Goal: Transaction & Acquisition: Book appointment/travel/reservation

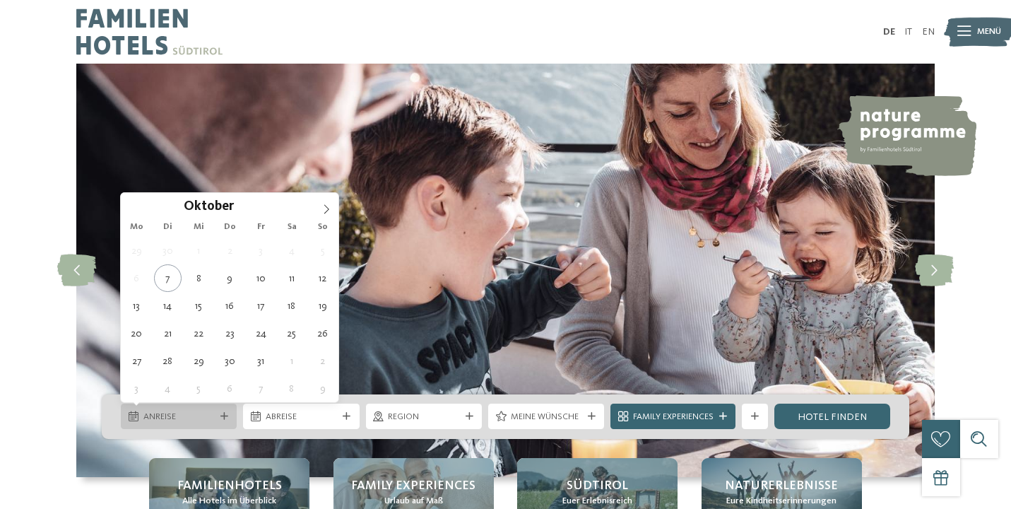
click at [208, 424] on div "Anreise" at bounding box center [179, 415] width 116 height 25
type div "[DATE]"
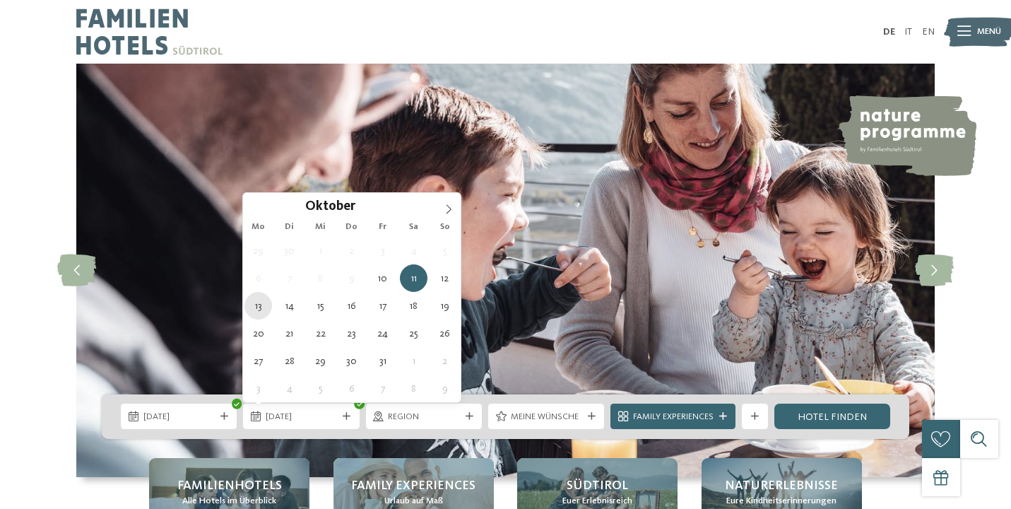
type div "[DATE]"
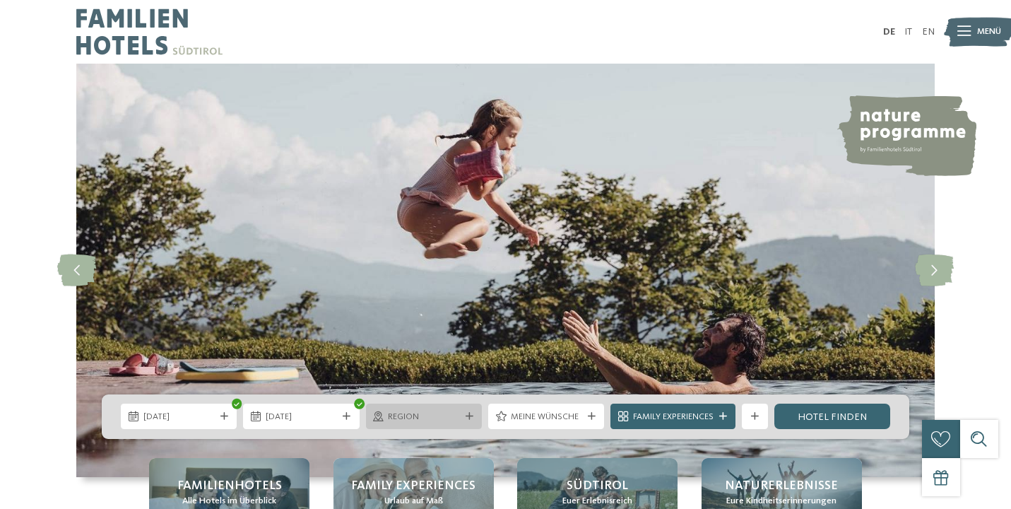
click at [444, 416] on span "Region" at bounding box center [423, 417] width 71 height 13
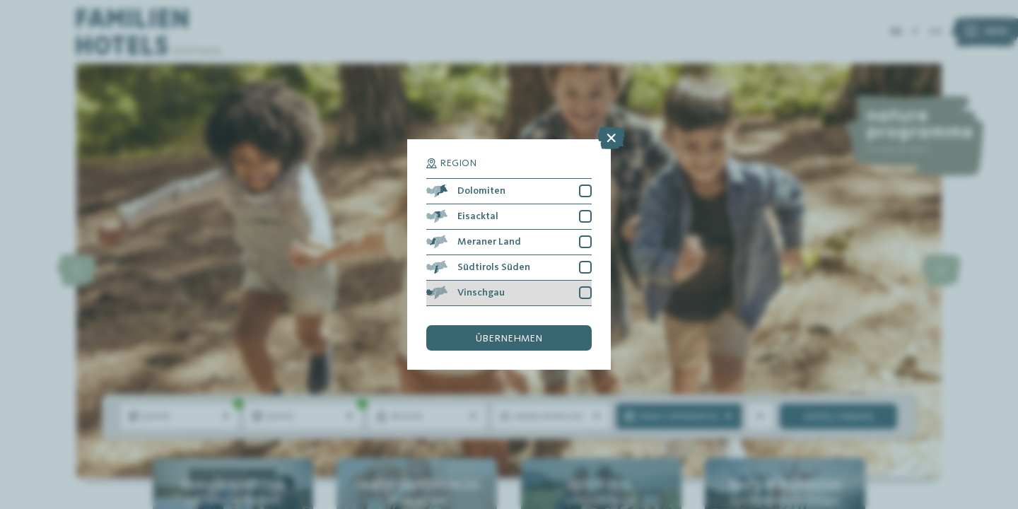
click at [582, 286] on div at bounding box center [585, 292] width 13 height 13
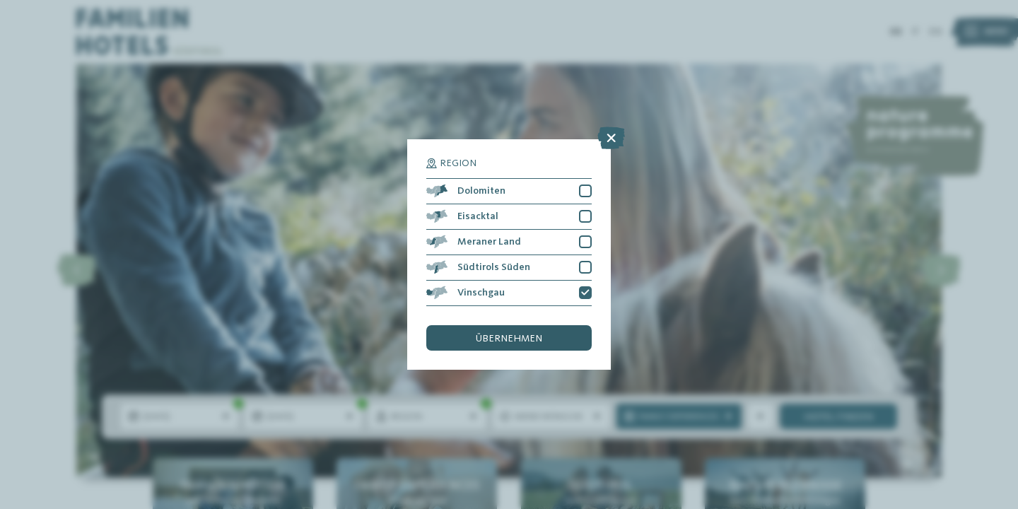
click at [540, 334] on span "übernehmen" at bounding box center [509, 339] width 66 height 10
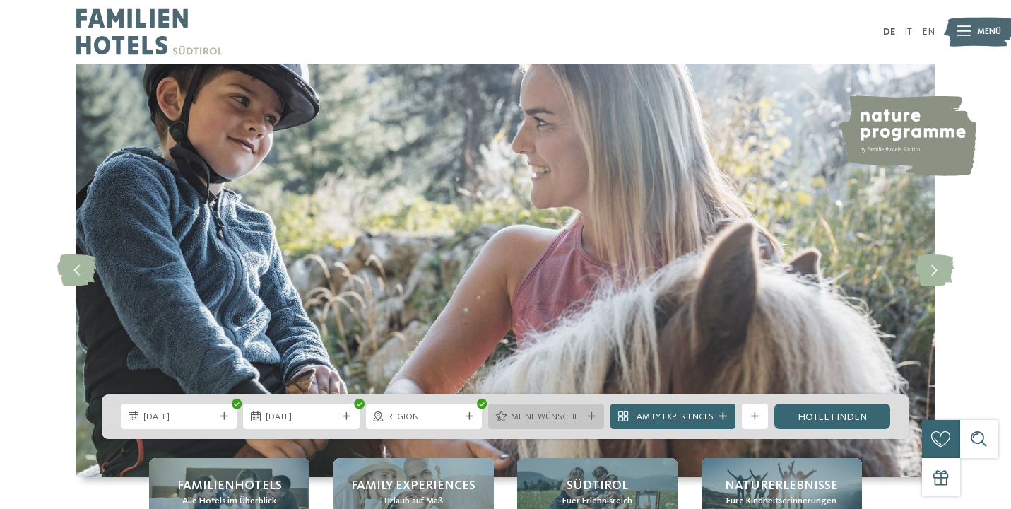
click at [563, 412] on span "Meine Wünsche" at bounding box center [546, 417] width 71 height 13
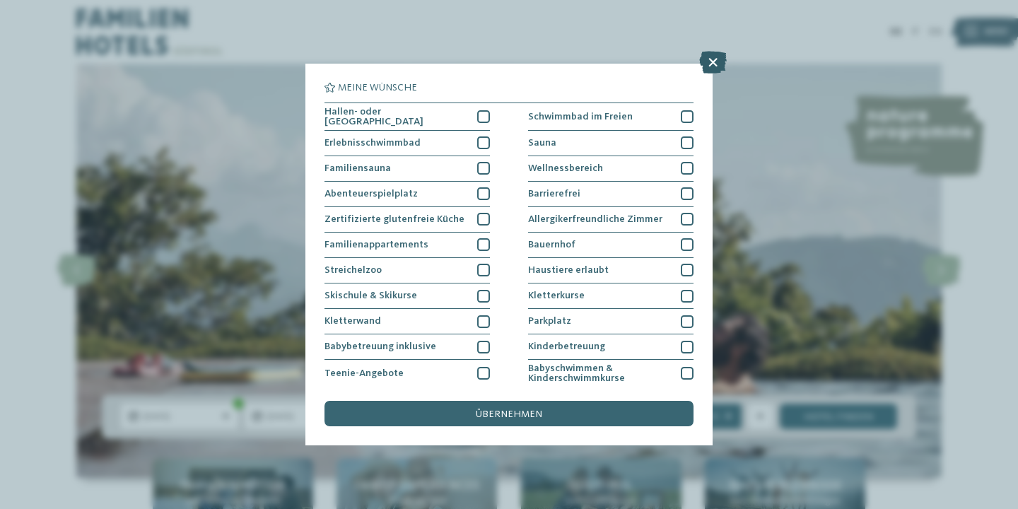
click at [717, 65] on icon at bounding box center [713, 62] width 28 height 23
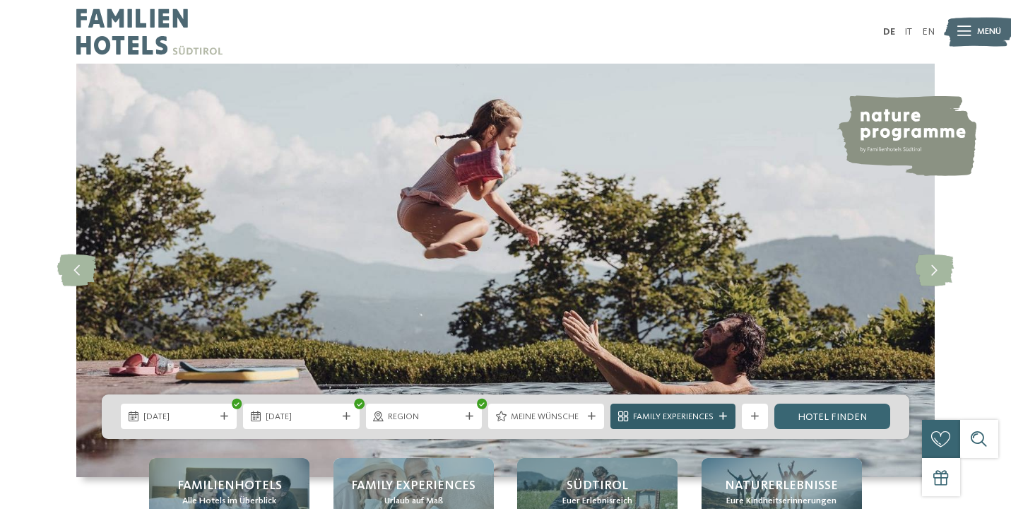
click at [683, 418] on span "Family Experiences" at bounding box center [673, 417] width 81 height 13
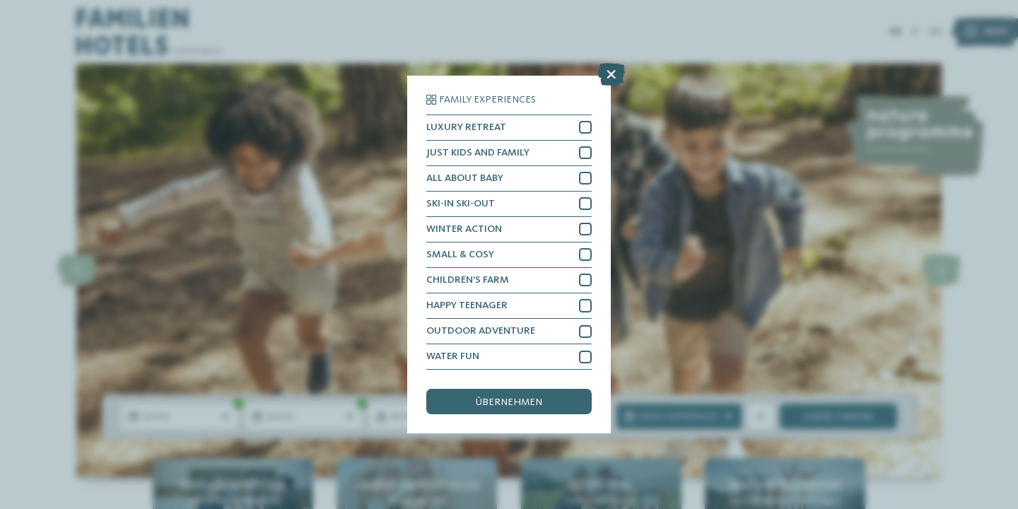
click at [615, 69] on icon at bounding box center [611, 74] width 28 height 23
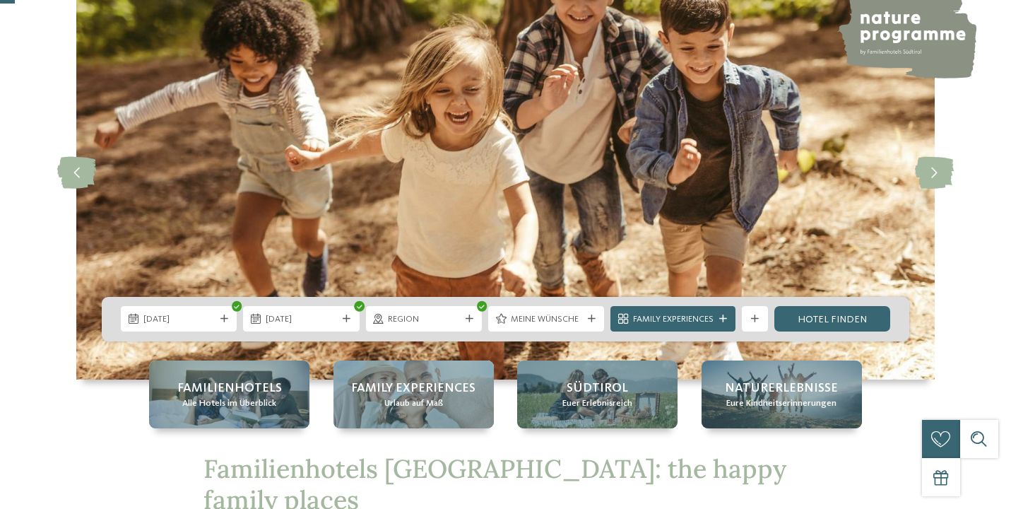
scroll to position [101, 0]
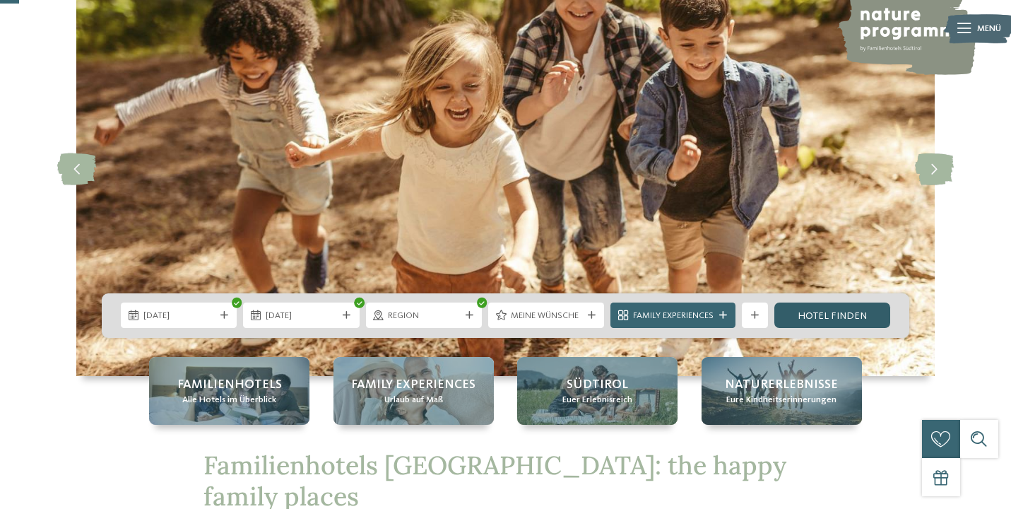
click at [839, 319] on link "Hotel finden" at bounding box center [832, 314] width 116 height 25
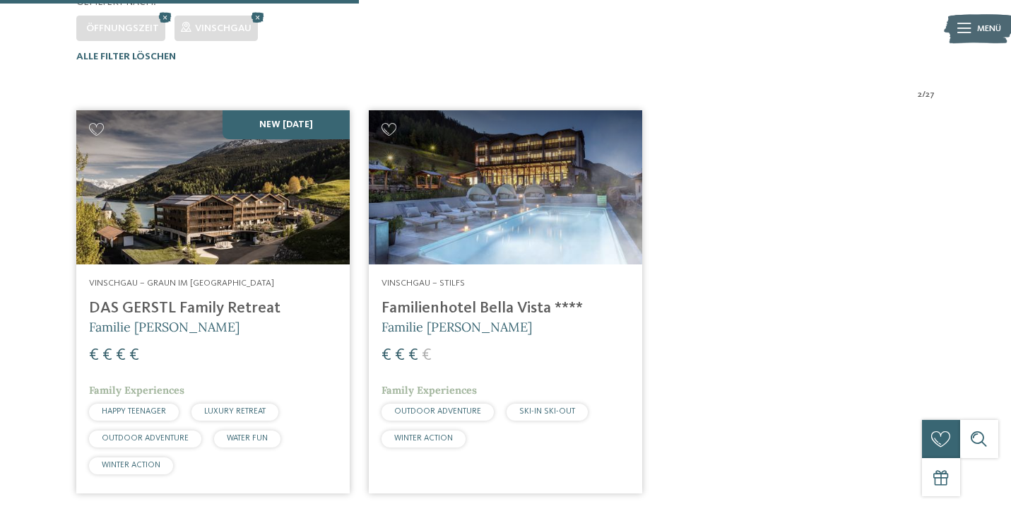
scroll to position [388, 0]
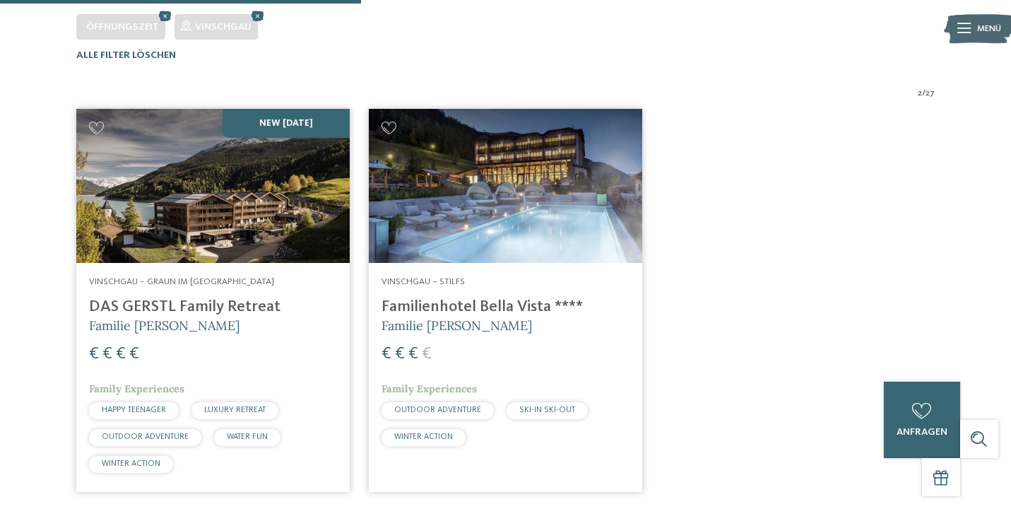
click at [261, 198] on img at bounding box center [212, 186] width 273 height 154
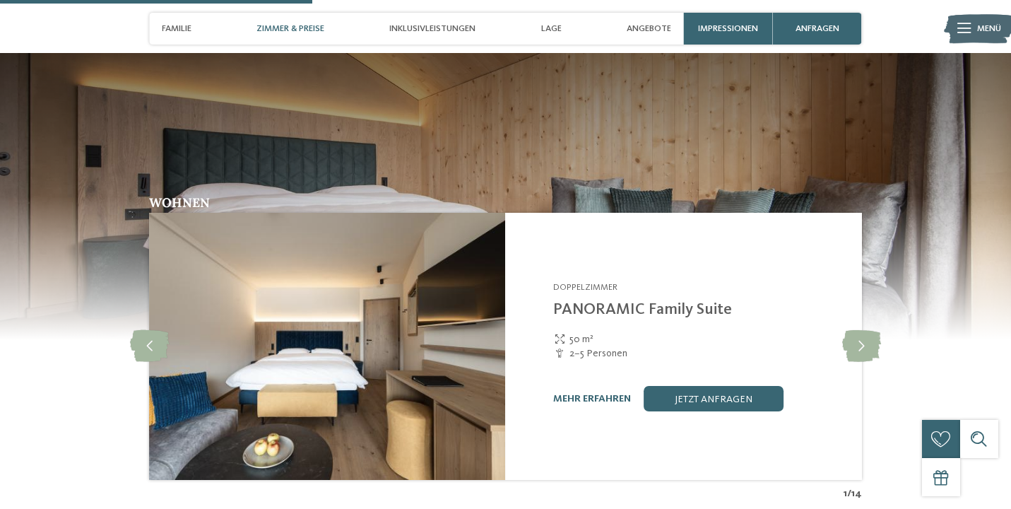
scroll to position [1320, 0]
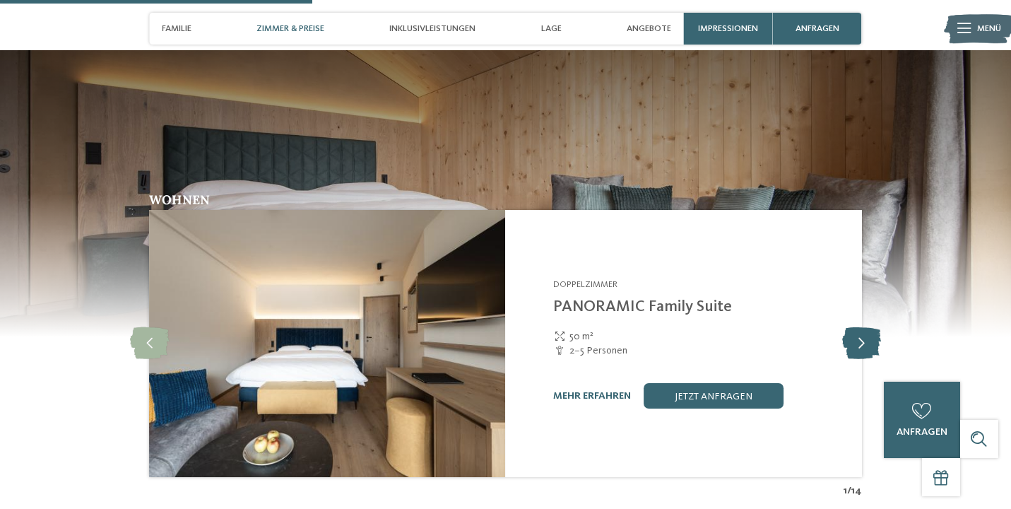
click at [865, 328] on icon at bounding box center [861, 344] width 39 height 32
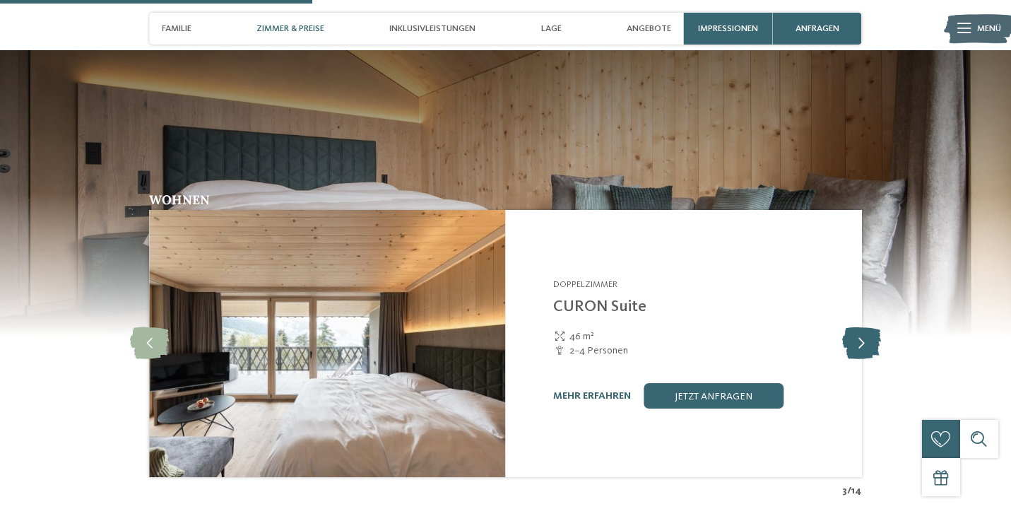
click at [865, 328] on icon at bounding box center [861, 344] width 39 height 32
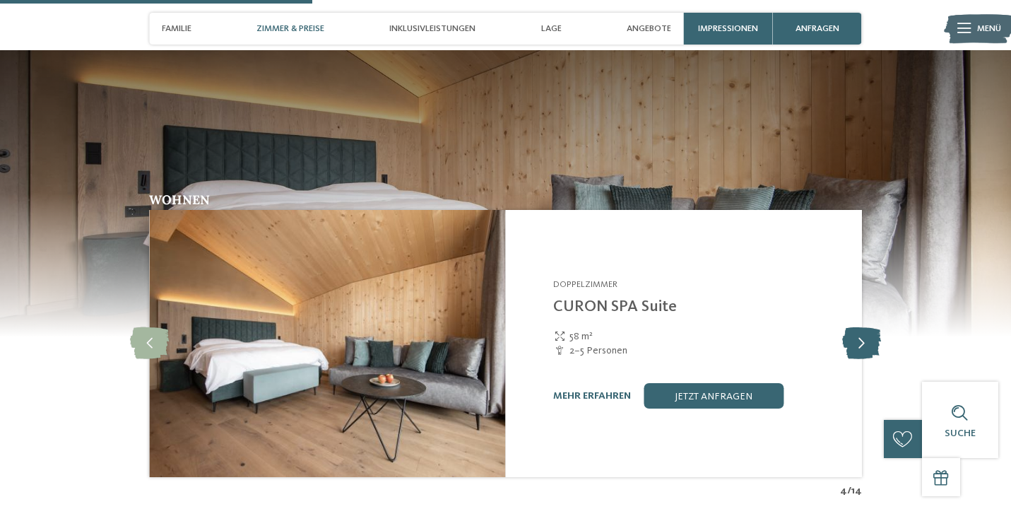
click at [865, 328] on icon at bounding box center [861, 344] width 39 height 32
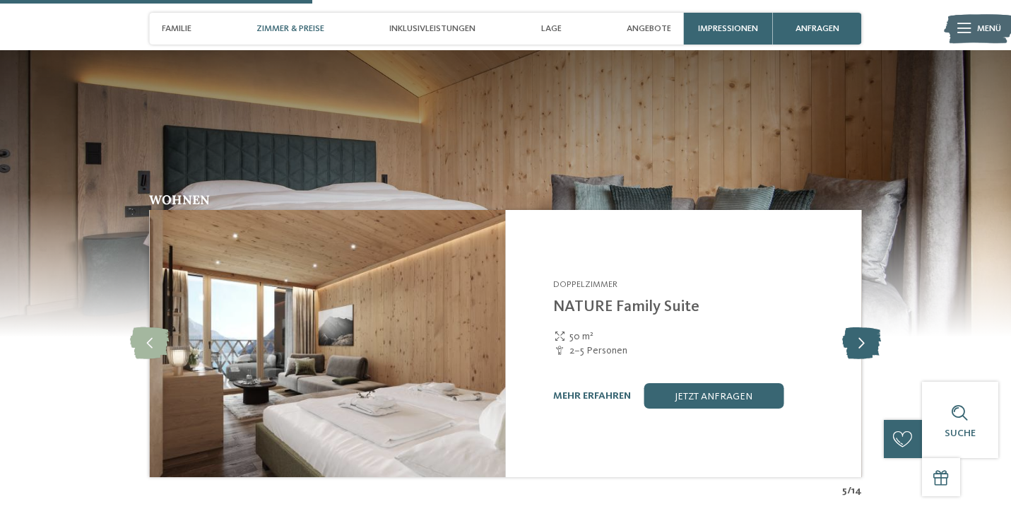
click at [865, 328] on icon at bounding box center [861, 344] width 39 height 32
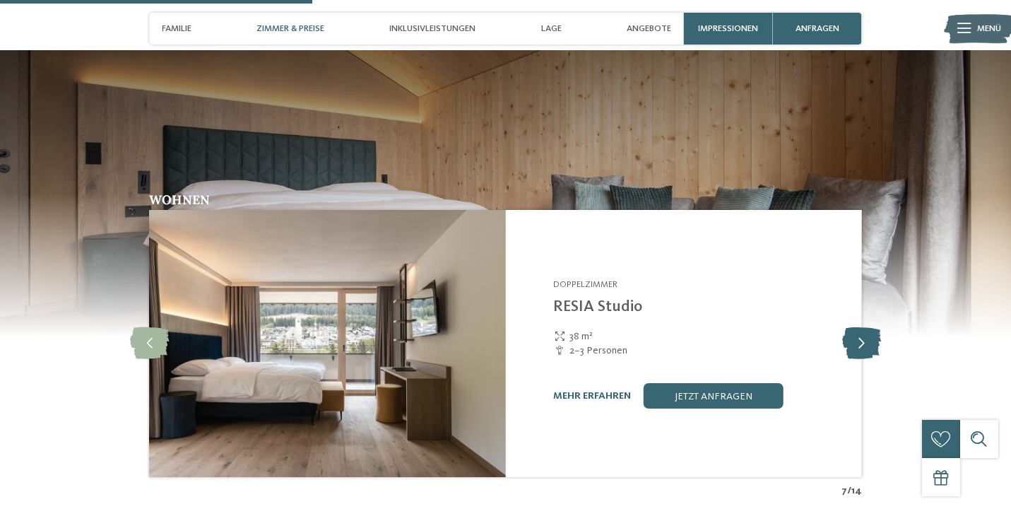
click at [865, 328] on icon at bounding box center [861, 344] width 39 height 32
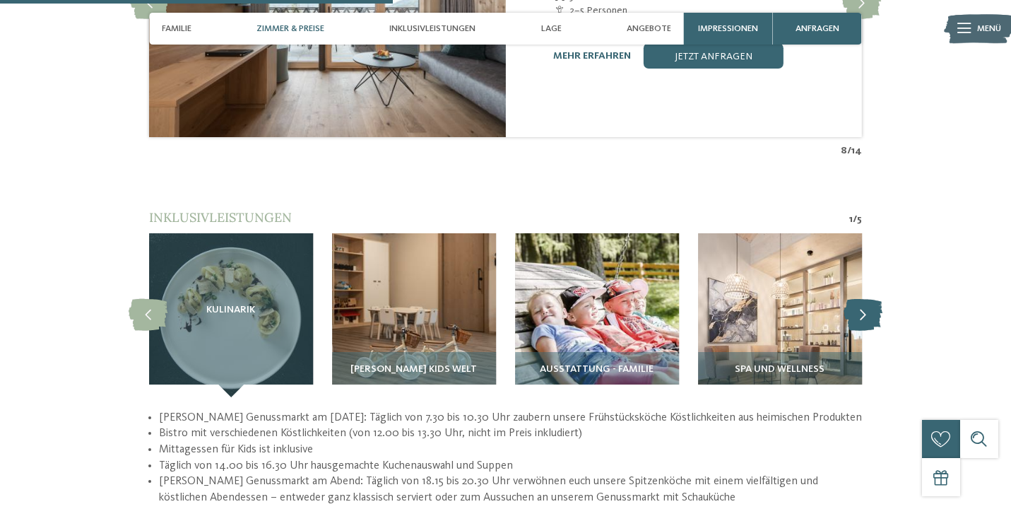
scroll to position [1664, 0]
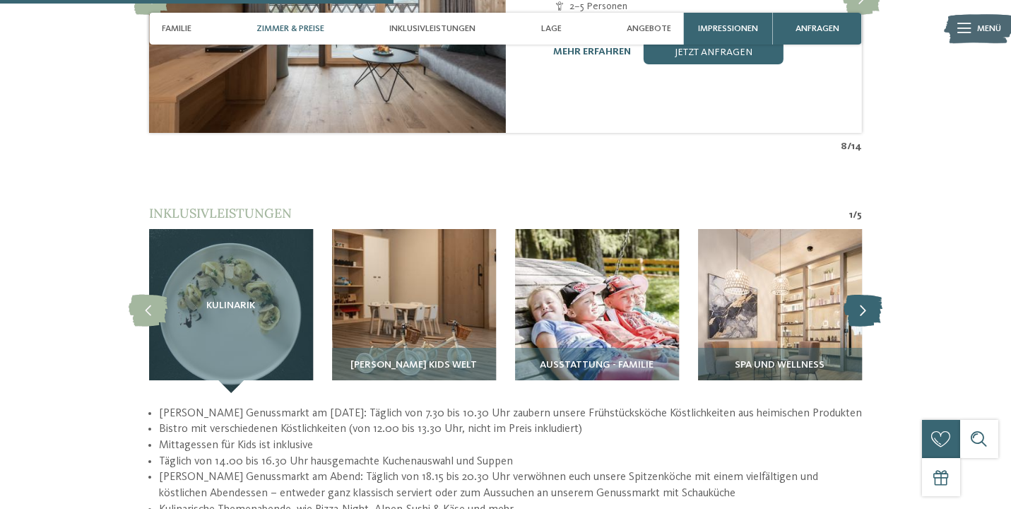
click at [866, 295] on icon at bounding box center [863, 311] width 39 height 32
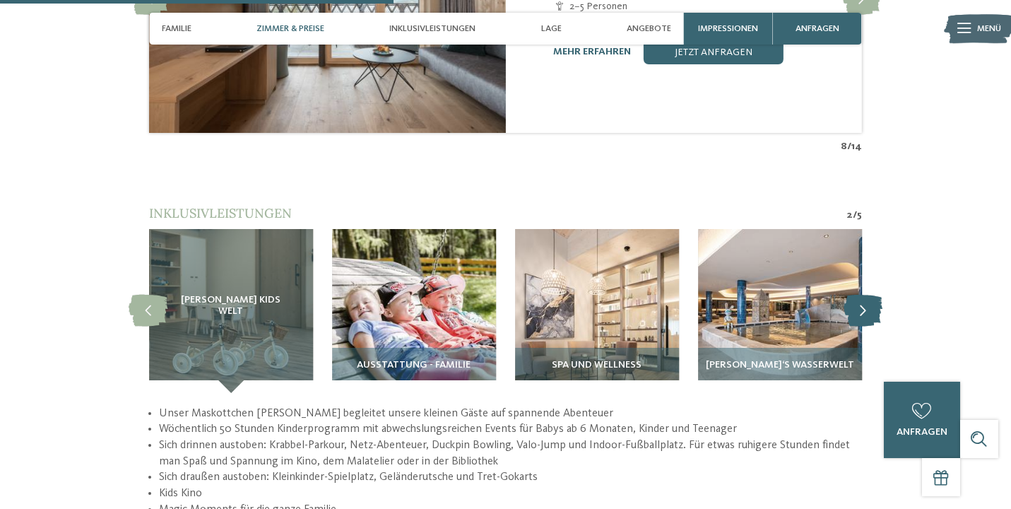
click at [866, 295] on icon at bounding box center [863, 311] width 39 height 32
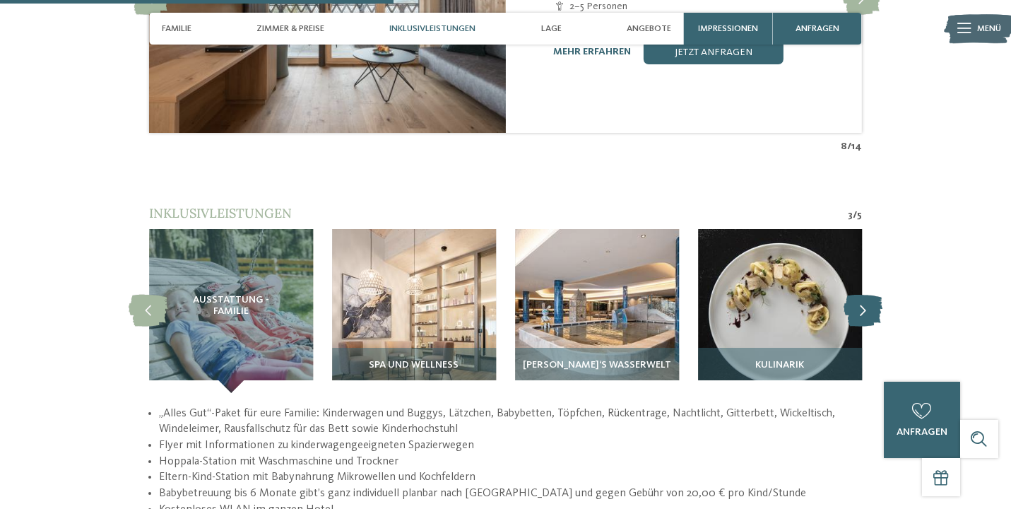
click at [866, 295] on icon at bounding box center [863, 311] width 39 height 32
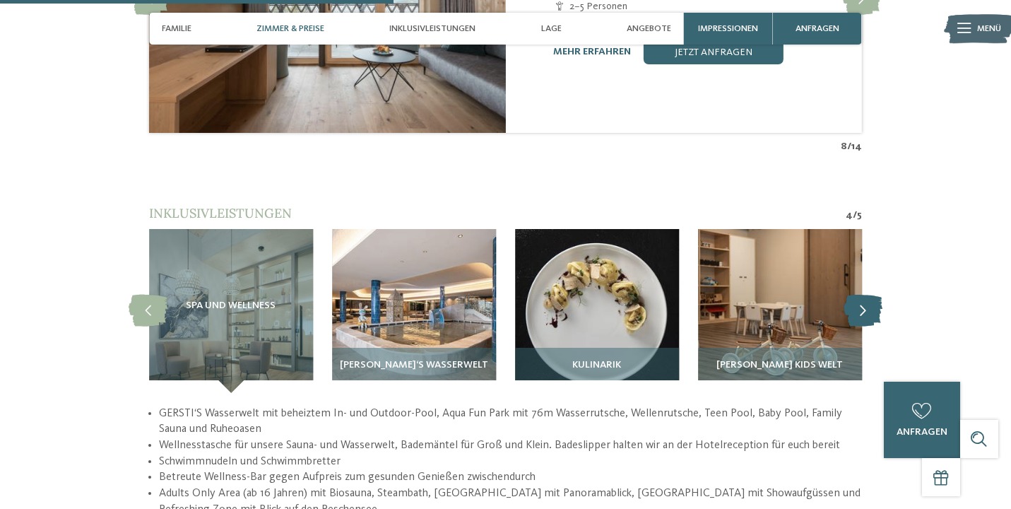
click at [866, 295] on icon at bounding box center [863, 311] width 39 height 32
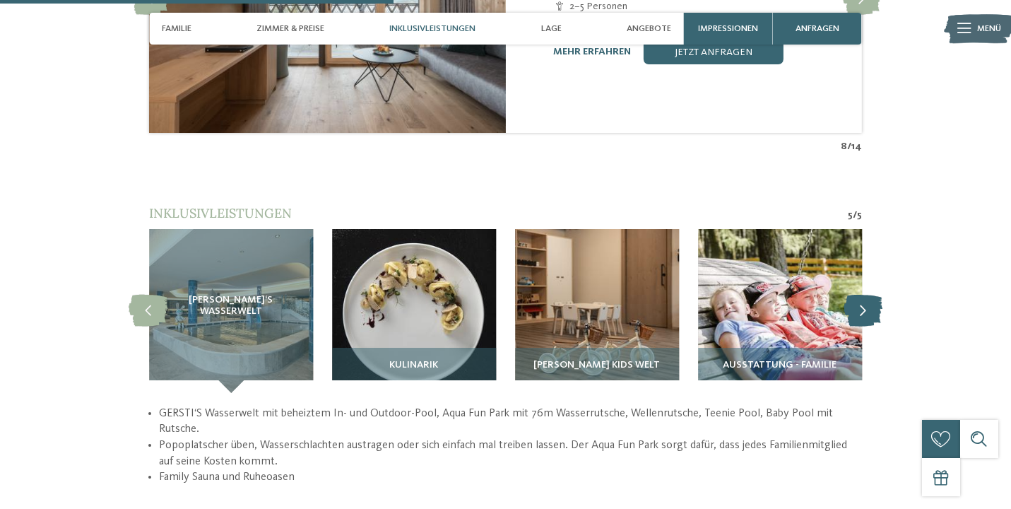
click at [866, 295] on icon at bounding box center [863, 311] width 39 height 32
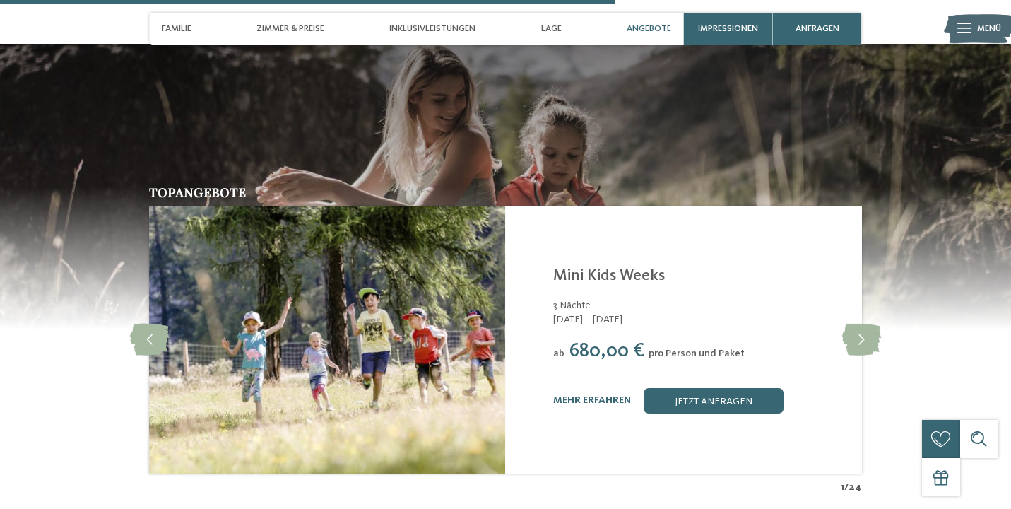
scroll to position [2602, 0]
click at [866, 324] on icon at bounding box center [861, 340] width 39 height 32
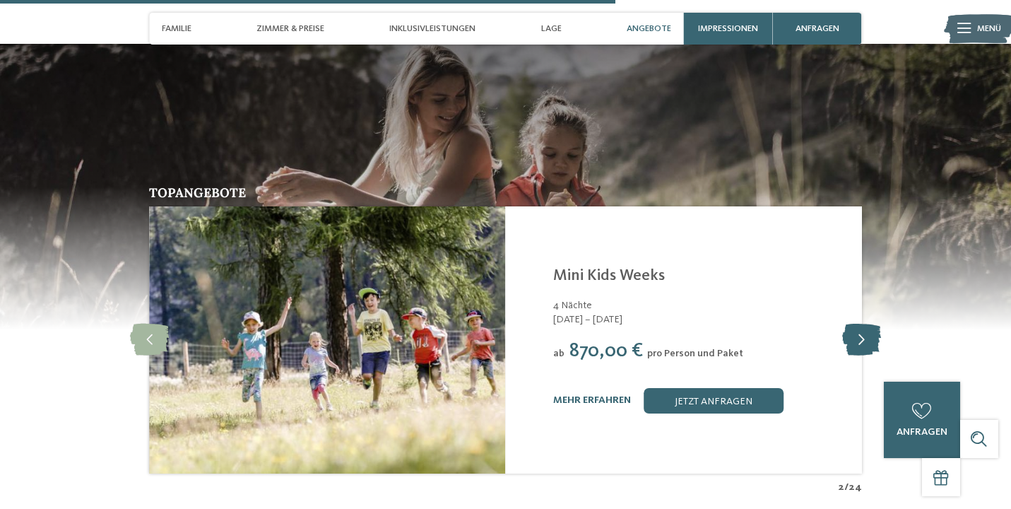
click at [866, 324] on icon at bounding box center [861, 340] width 39 height 32
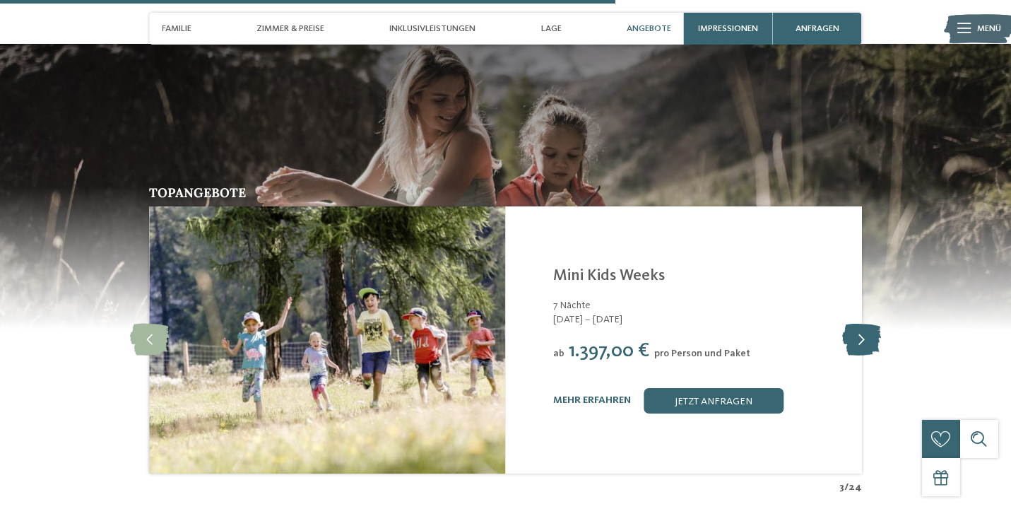
click at [866, 324] on icon at bounding box center [861, 340] width 39 height 32
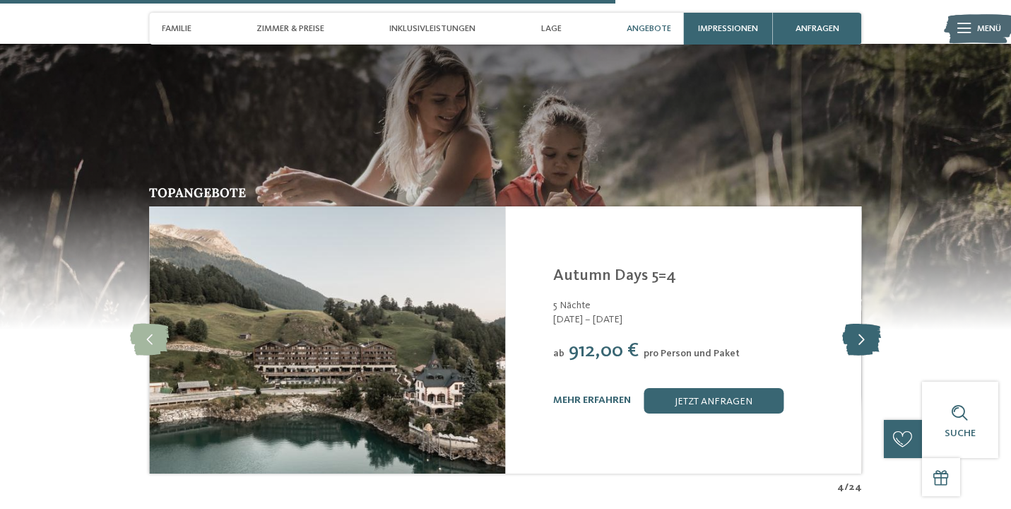
click at [866, 324] on icon at bounding box center [861, 340] width 39 height 32
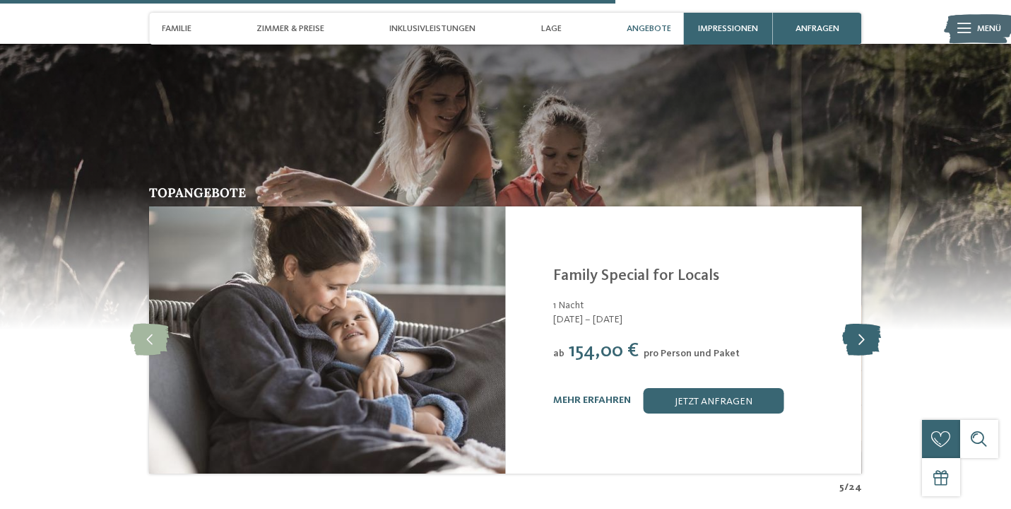
click at [866, 324] on icon at bounding box center [861, 340] width 39 height 32
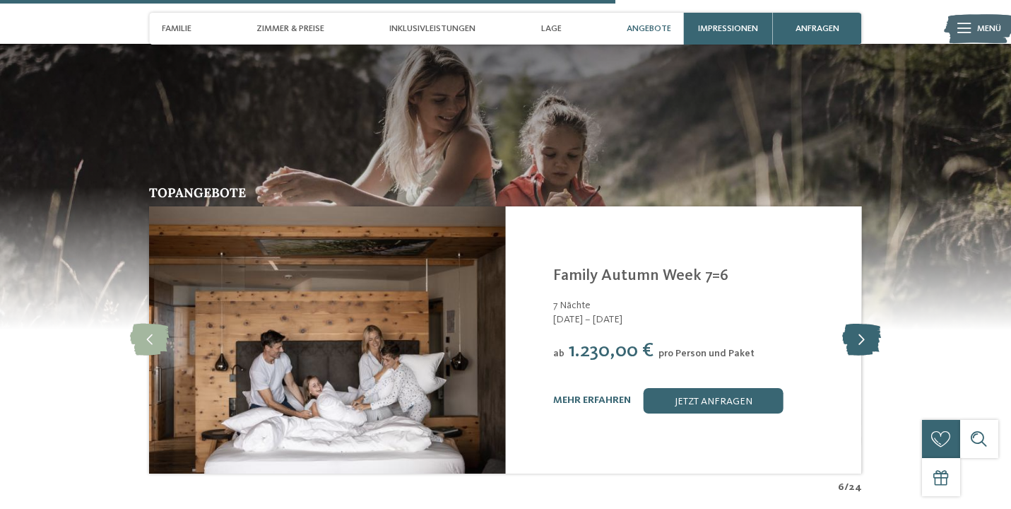
click at [866, 324] on icon at bounding box center [861, 340] width 39 height 32
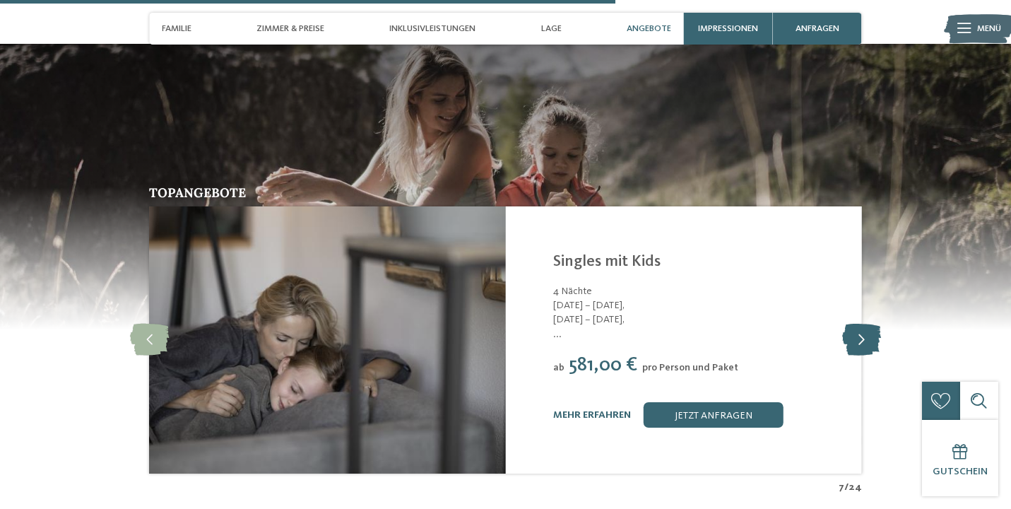
click at [866, 324] on icon at bounding box center [861, 340] width 39 height 32
